Goal: Task Accomplishment & Management: Complete application form

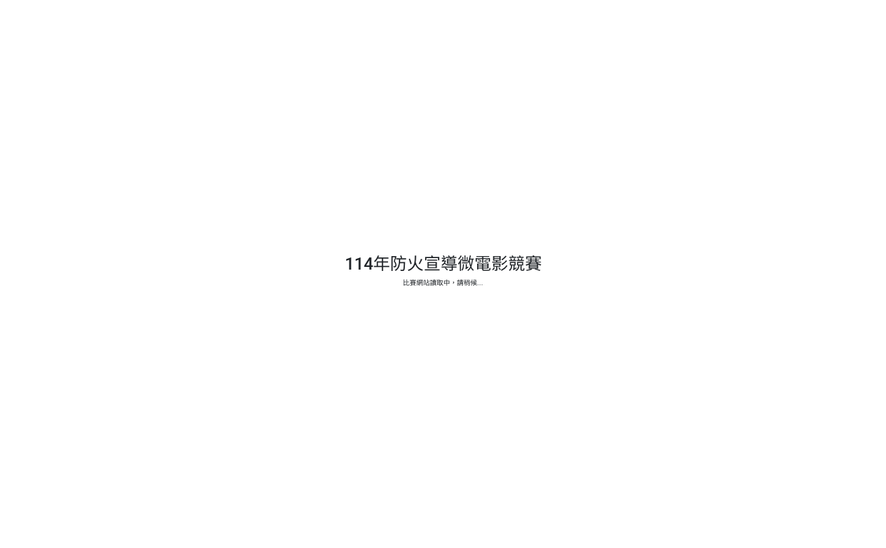
select select "vote"
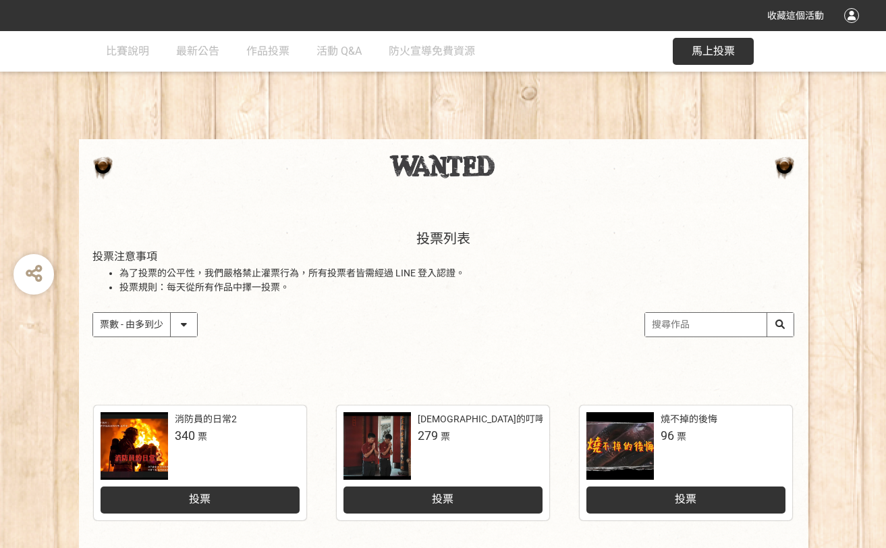
click at [228, 496] on div "投票" at bounding box center [200, 499] width 199 height 27
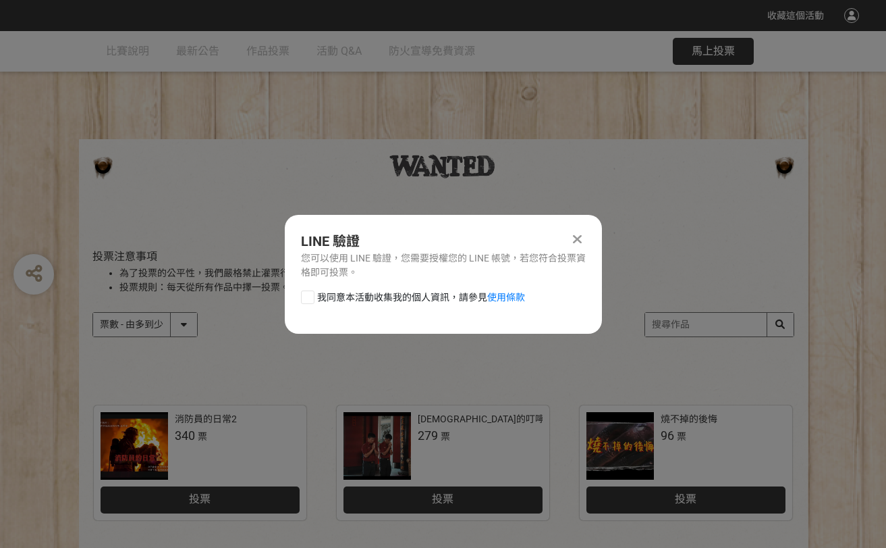
click at [311, 298] on div at bounding box center [308, 297] width 14 height 14
checkbox input "true"
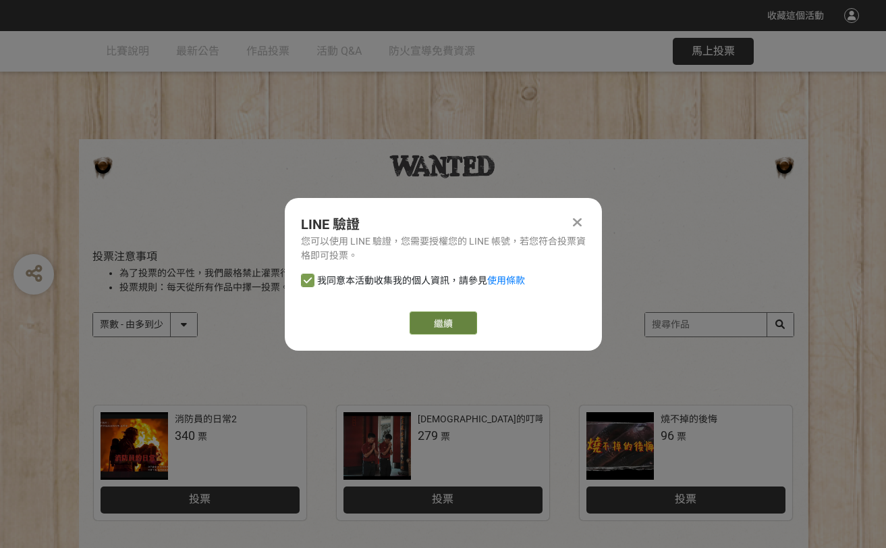
click at [429, 321] on link "繼續" at bounding box center [444, 322] width 68 height 23
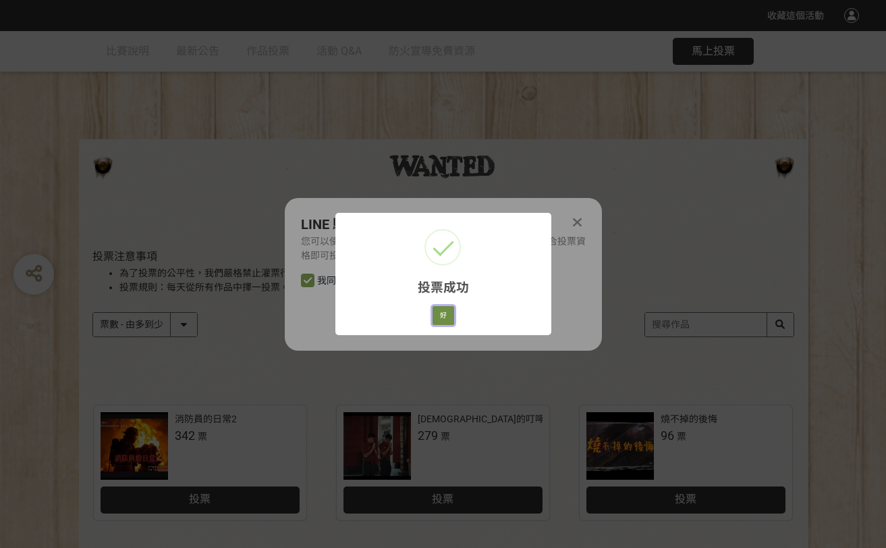
click at [450, 318] on button "好" at bounding box center [444, 315] width 22 height 19
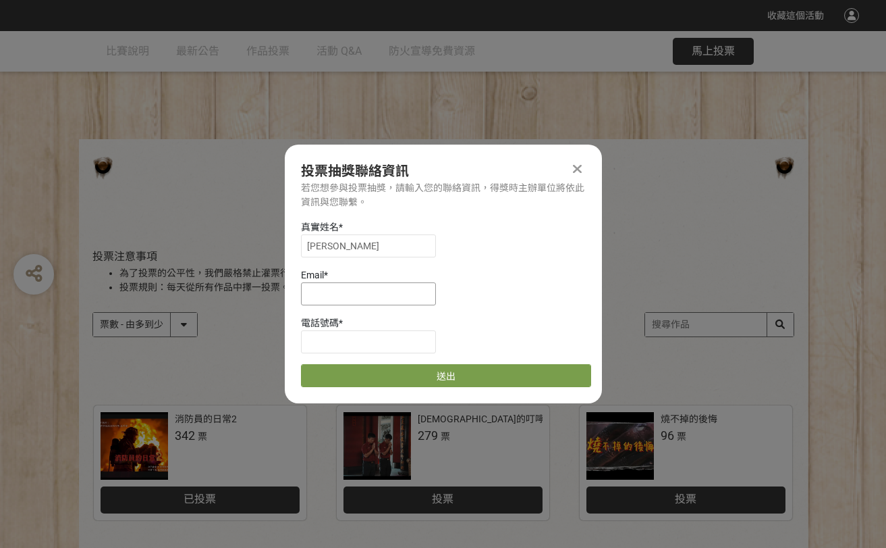
click at [372, 295] on input at bounding box center [368, 293] width 135 height 23
paste input "[EMAIL_ADDRESS][DOMAIN_NAME]"
type input "[EMAIL_ADDRESS][DOMAIN_NAME]"
click at [356, 342] on input at bounding box center [368, 341] width 135 height 23
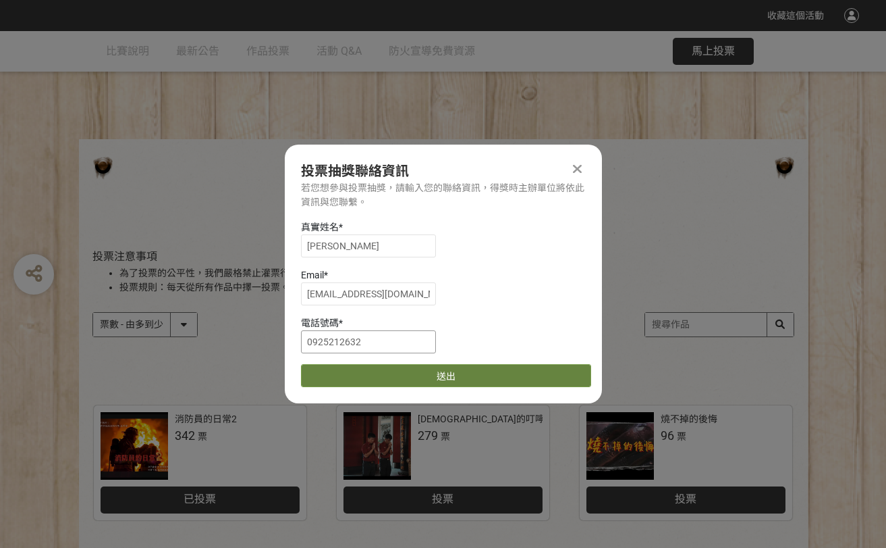
type input "0925212632"
click at [379, 372] on button "送出" at bounding box center [446, 375] width 290 height 23
